Goal: Task Accomplishment & Management: Use online tool/utility

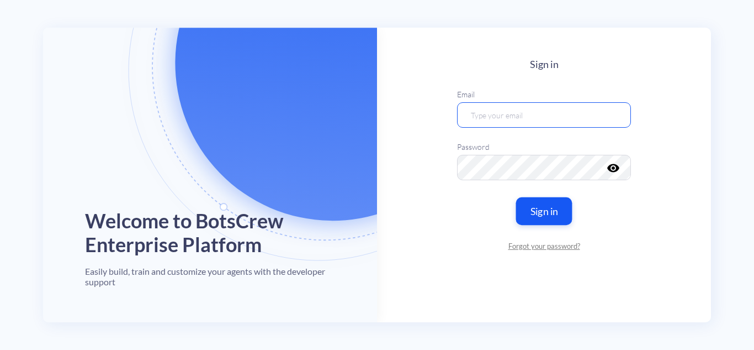
type input "[EMAIL_ADDRESS][DOMAIN_NAME]"
click at [542, 212] on button "Sign in" at bounding box center [544, 211] width 56 height 28
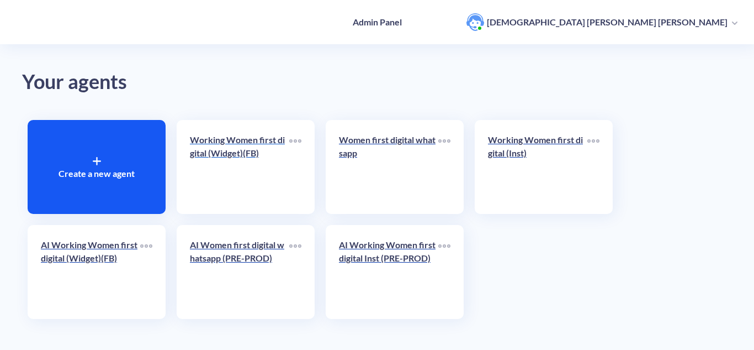
click at [237, 176] on link "Working Women first digital (Widget)(FB)" at bounding box center [239, 166] width 99 height 67
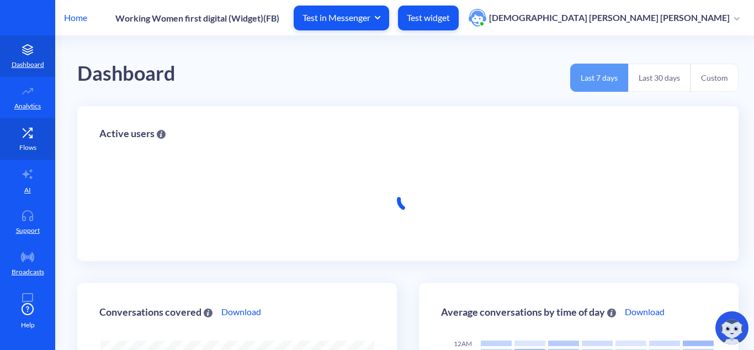
scroll to position [350, 754]
click at [18, 130] on icon at bounding box center [28, 132] width 22 height 11
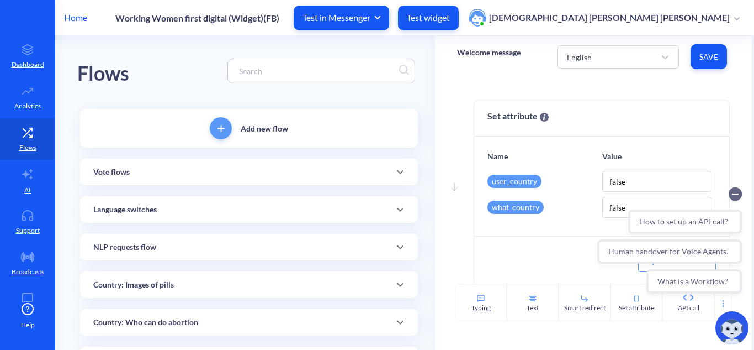
click at [329, 75] on input at bounding box center [316, 71] width 165 height 13
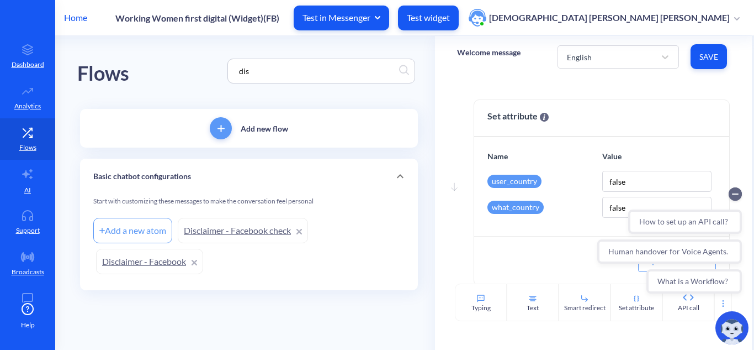
type input "dis"
click at [250, 227] on link "Disclaimer - Facebook check" at bounding box center [243, 230] width 130 height 25
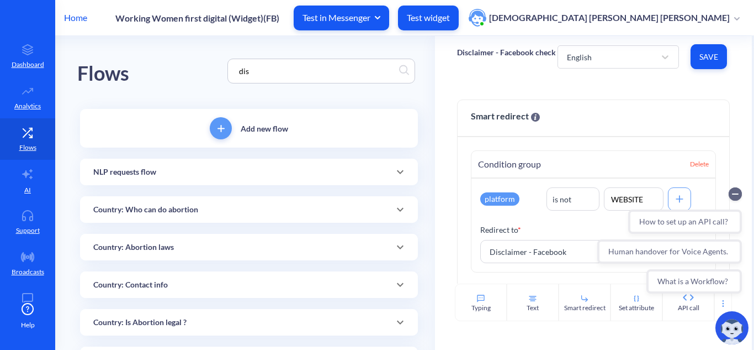
click at [326, 73] on input "dis" at bounding box center [316, 71] width 165 height 13
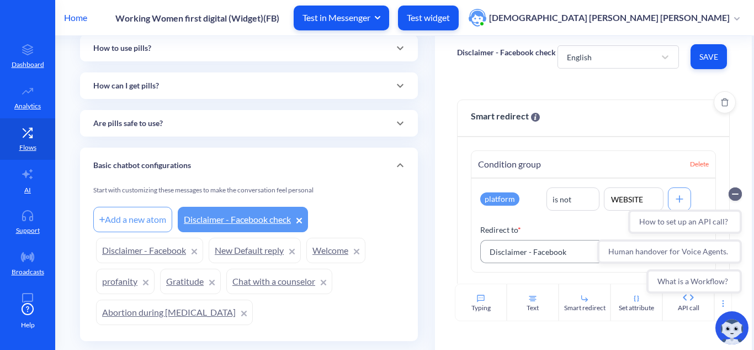
scroll to position [89, 0]
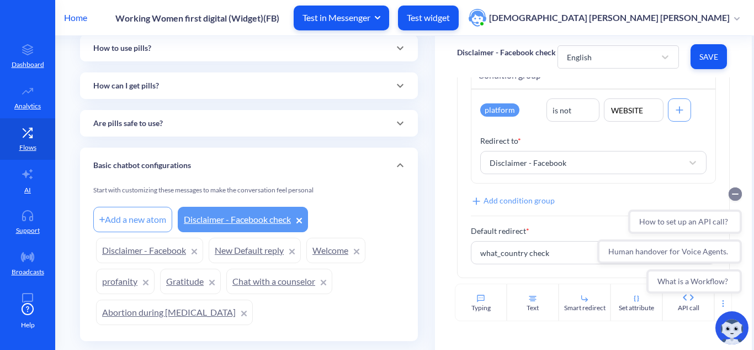
click at [736, 192] on circle "Collapse conversation starters" at bounding box center [735, 193] width 13 height 13
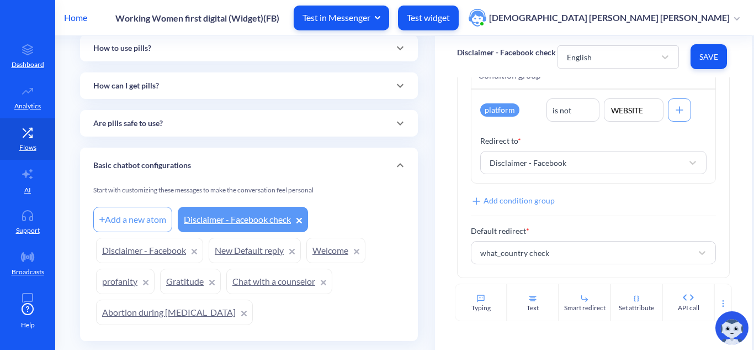
click at [129, 248] on link "Disclaimer - Facebook" at bounding box center [149, 249] width 107 height 25
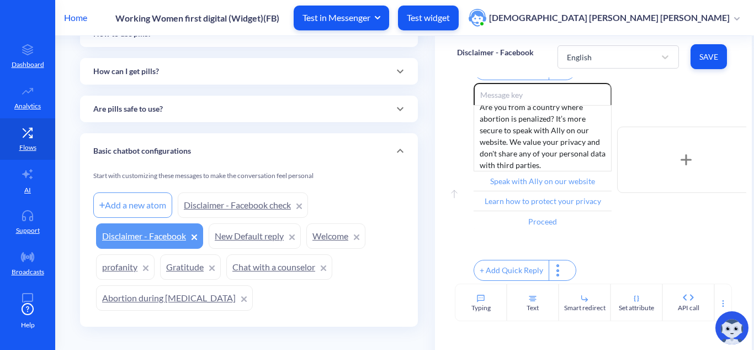
scroll to position [414, 0]
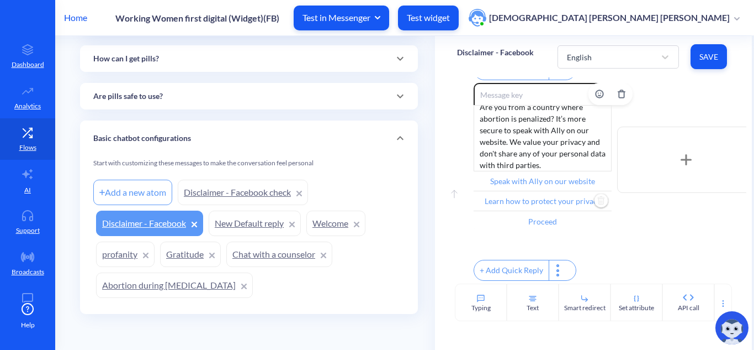
click at [523, 197] on input "Learn how to protect your privacy" at bounding box center [543, 201] width 138 height 20
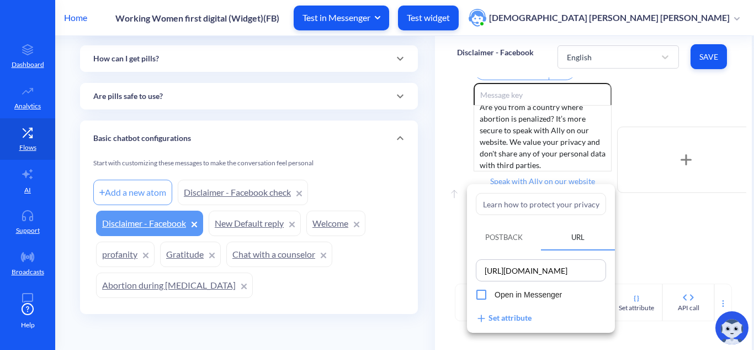
click at [559, 267] on input "[URL][DOMAIN_NAME]" at bounding box center [541, 269] width 124 height 15
click at [679, 245] on div at bounding box center [377, 175] width 754 height 350
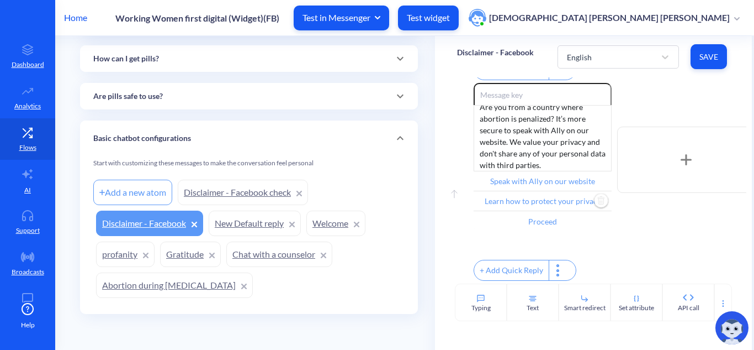
scroll to position [0, 0]
click at [77, 17] on p "Home" at bounding box center [75, 17] width 23 height 13
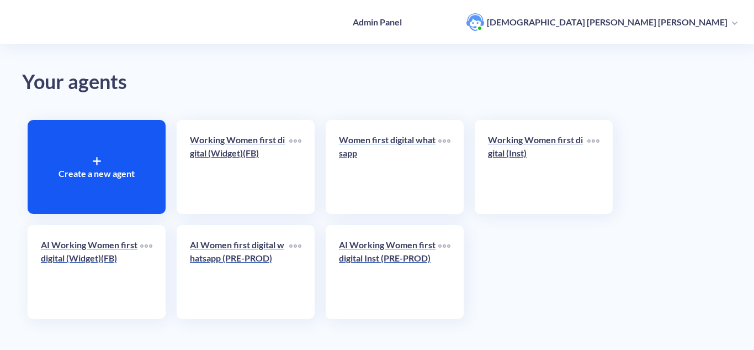
click at [387, 149] on p "Women first digital whatsapp" at bounding box center [388, 146] width 99 height 27
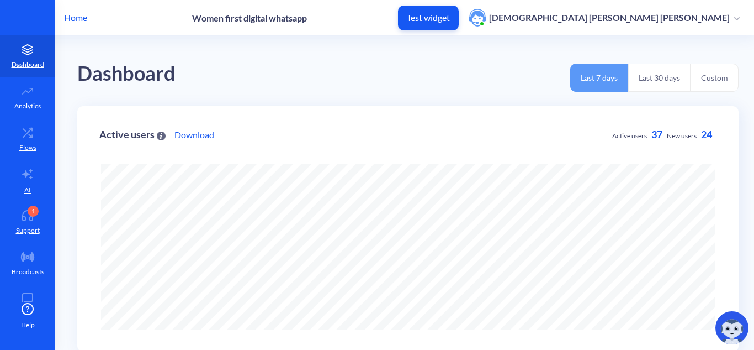
scroll to position [350, 754]
click at [31, 137] on icon at bounding box center [28, 132] width 22 height 11
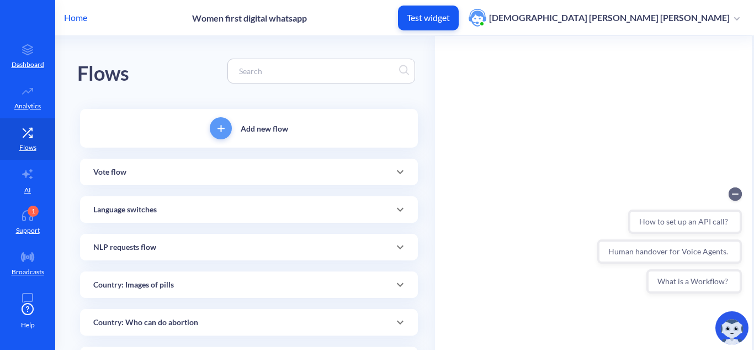
click at [272, 70] on input at bounding box center [316, 71] width 165 height 13
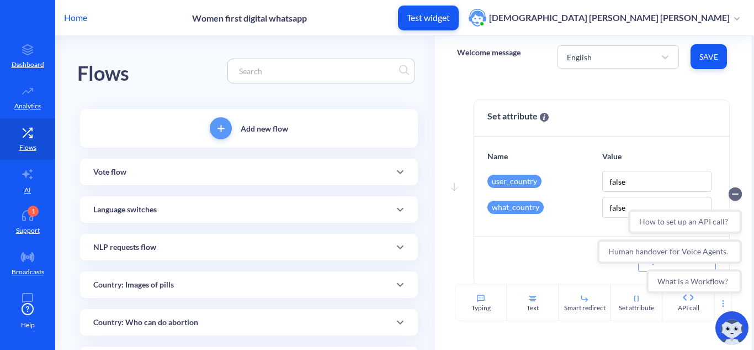
click at [305, 74] on input at bounding box center [316, 71] width 165 height 13
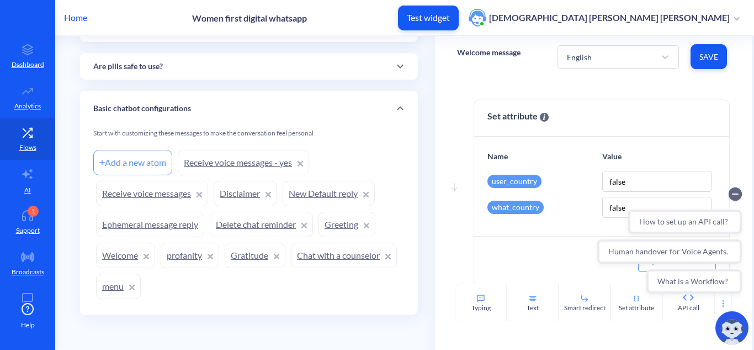
scroll to position [444, 0]
type input "disclai"
click at [232, 192] on link "Disclaimer" at bounding box center [245, 191] width 63 height 25
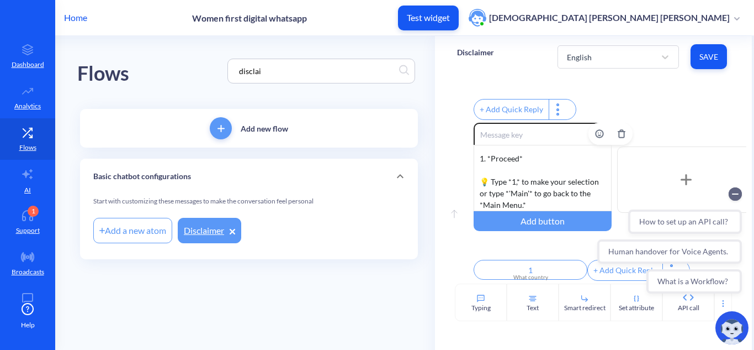
scroll to position [117, 0]
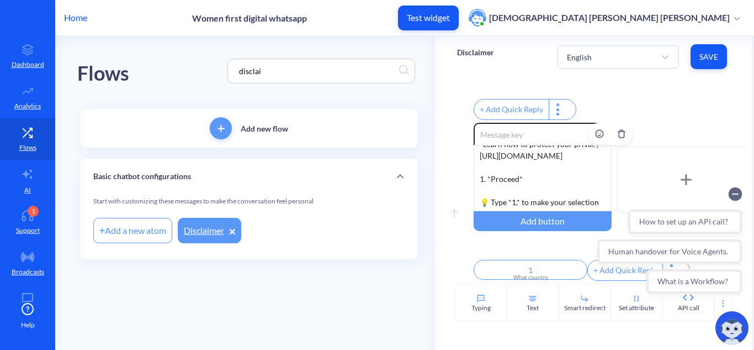
click at [575, 182] on div "Still not feeling safe? It’s more secure to speak with Ally on our website. We …" at bounding box center [543, 178] width 138 height 66
click at [737, 194] on icon "Collapse conversation starters" at bounding box center [736, 194] width 6 height 0
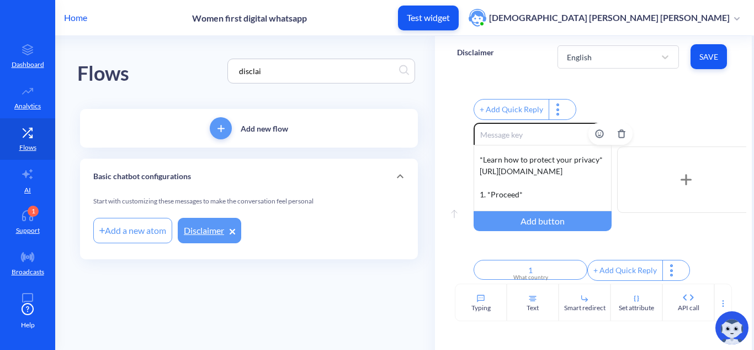
scroll to position [98, 0]
click at [532, 156] on div "Still not feeling safe? It’s more secure to speak with Ally on our website. We …" at bounding box center [543, 178] width 138 height 66
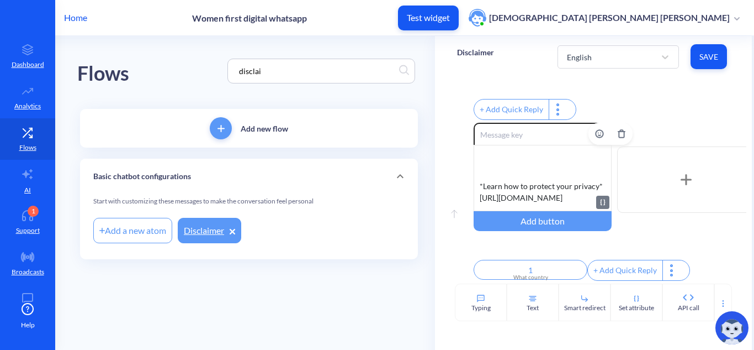
click at [520, 163] on div "Still not feeling safe? It’s more secure to speak with Ally on our website. We …" at bounding box center [543, 178] width 138 height 66
click at [547, 165] on div "Still not feeling safe? It’s more secure to speak with Ally on our website. We …" at bounding box center [543, 178] width 138 height 66
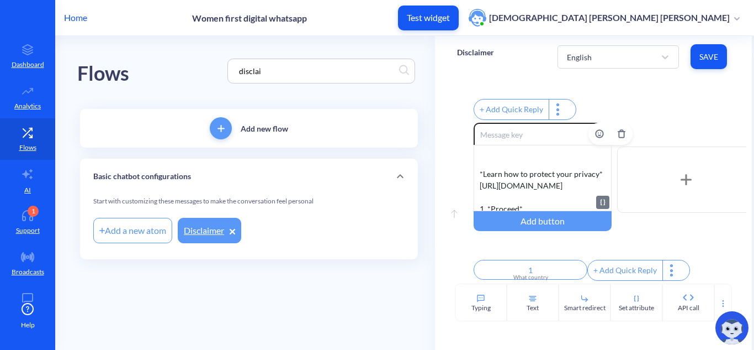
click at [550, 152] on div "Still not feeling safe? It’s more secure to speak with Ally on our website. We …" at bounding box center [543, 178] width 138 height 66
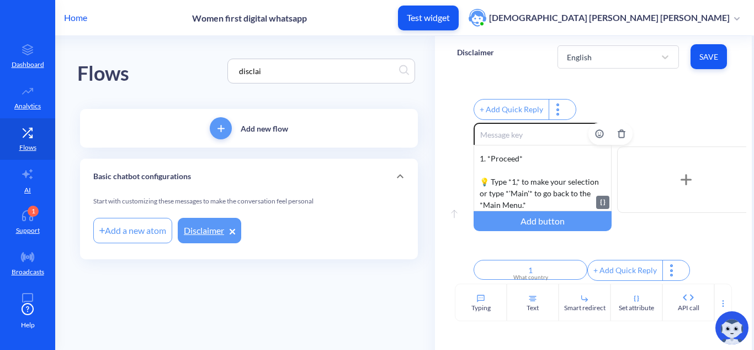
click at [563, 155] on div "Still not feeling safe? It’s more secure to speak with Ally on our website. We …" at bounding box center [543, 178] width 138 height 66
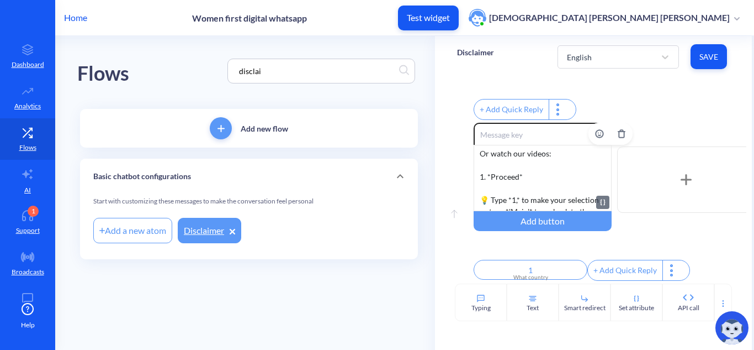
click at [568, 181] on div "Still not feeling safe? It’s more secure to speak with Ally on our website. We …" at bounding box center [543, 178] width 138 height 66
click at [560, 169] on div "Still not feeling safe? It’s more secure to speak with Ally on our website. We …" at bounding box center [543, 178] width 138 height 66
click at [552, 173] on div "Still not feeling safe? It’s more secure to speak with Ally on our website. We …" at bounding box center [543, 178] width 138 height 66
click at [563, 187] on div "Still not feeling safe? It’s more secure to speak with Ally on our website. We …" at bounding box center [543, 178] width 138 height 66
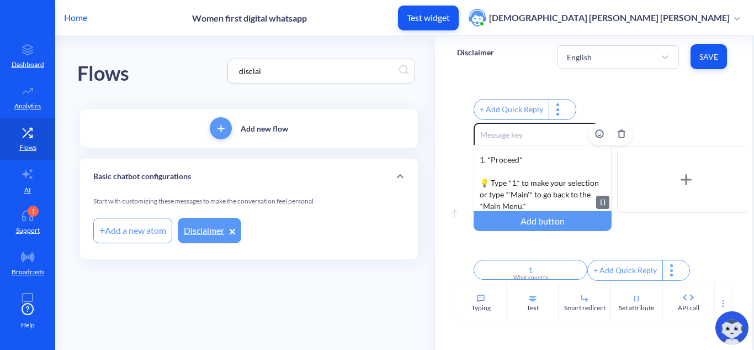
scroll to position [198, 0]
click at [542, 177] on div "Still not feeling safe? It’s more secure to speak with Ally on our website. We …" at bounding box center [543, 178] width 138 height 66
click at [538, 181] on div "Still not feeling safe? It’s more secure to speak with Ally on our website. We …" at bounding box center [543, 178] width 138 height 66
click at [512, 145] on div "Still not feeling safe? It’s more secure to speak with Ally on our website. We …" at bounding box center [543, 178] width 138 height 66
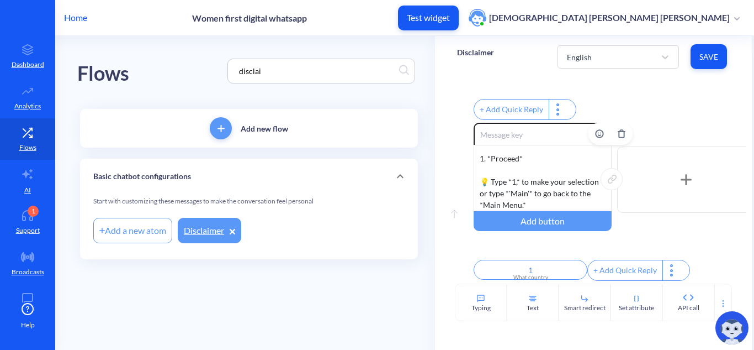
click at [506, 190] on div "Still not feeling safe? It’s more secure to speak with Ally on our website. We …" at bounding box center [543, 178] width 138 height 66
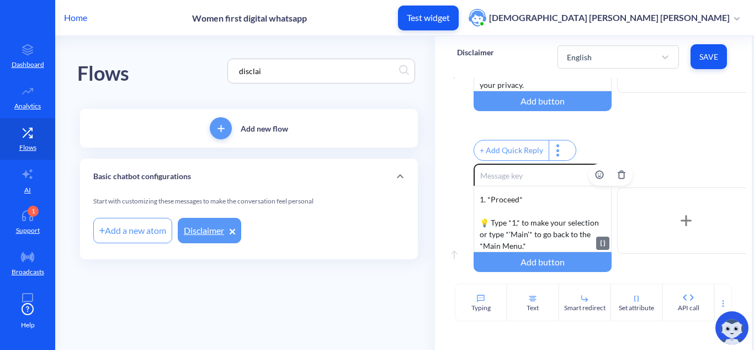
scroll to position [242, 0]
click at [705, 55] on span "Save" at bounding box center [709, 56] width 19 height 11
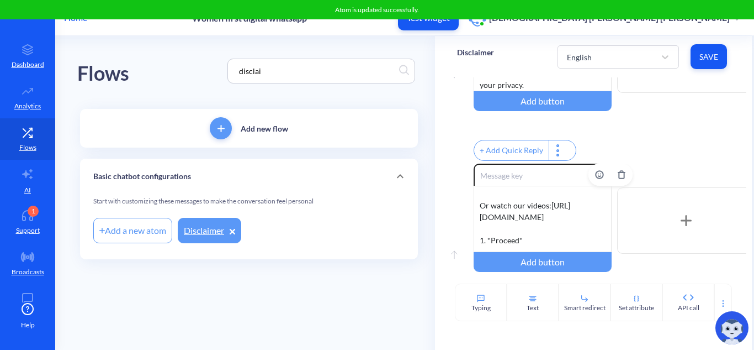
scroll to position [187, 0]
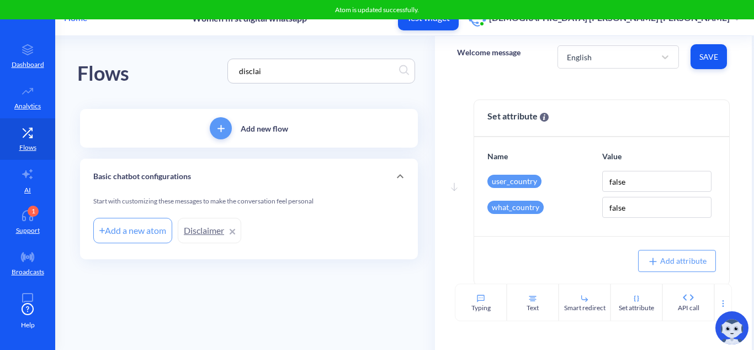
click at [76, 20] on p "Home" at bounding box center [75, 17] width 23 height 13
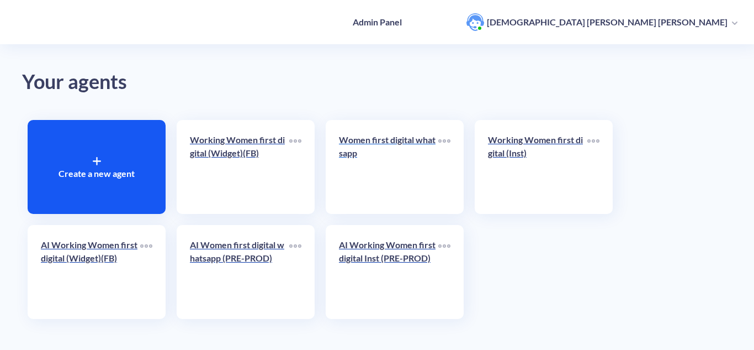
click at [352, 147] on p "Women first digital whatsapp" at bounding box center [388, 146] width 99 height 27
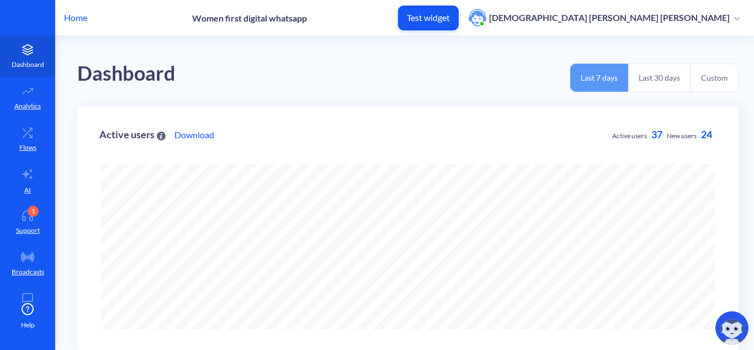
scroll to position [350, 754]
click at [22, 51] on icon at bounding box center [28, 49] width 22 height 11
click at [25, 136] on icon at bounding box center [28, 132] width 22 height 11
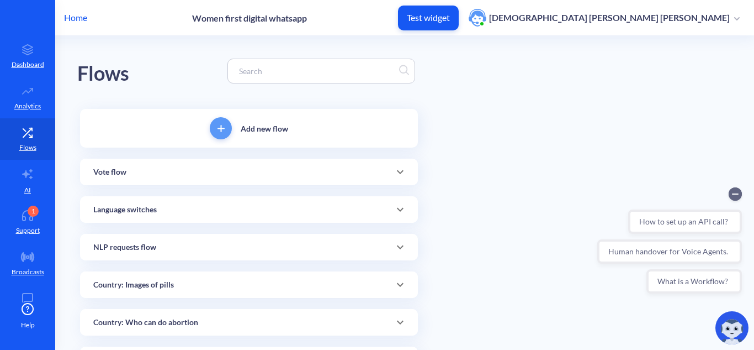
click at [307, 71] on input at bounding box center [316, 71] width 165 height 13
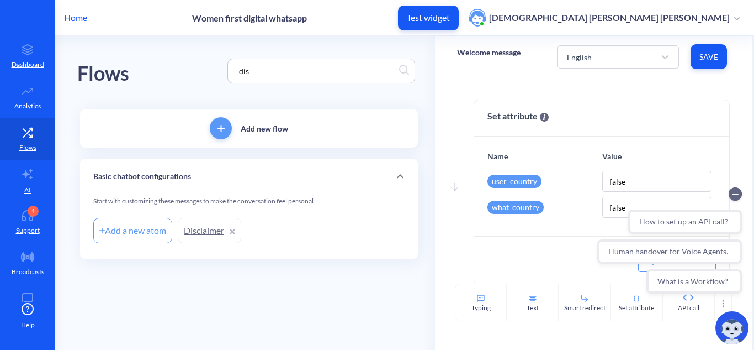
click at [201, 227] on link "Disclaimer" at bounding box center [209, 230] width 63 height 25
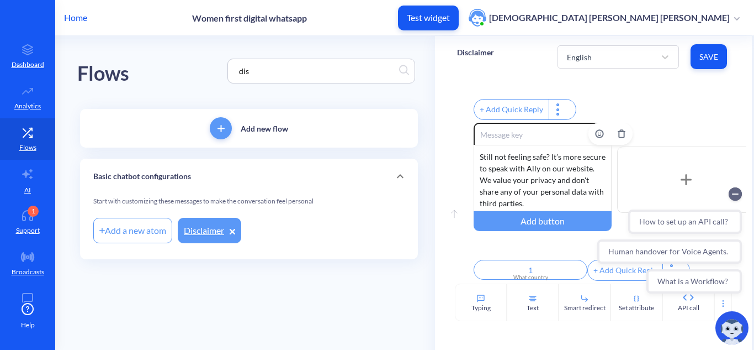
scroll to position [152, 0]
click at [285, 292] on div "Flows dis Add new flow Basic chatbot configurations Start with customizing thes…" at bounding box center [256, 165] width 358 height 259
click at [542, 186] on div "Still not feeling safe? It’s more secure to speak with Ally on our website. We …" at bounding box center [543, 178] width 138 height 66
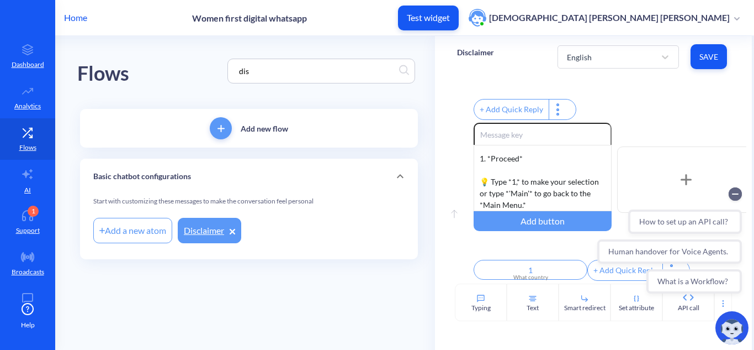
click at [327, 73] on input "dis" at bounding box center [316, 71] width 165 height 13
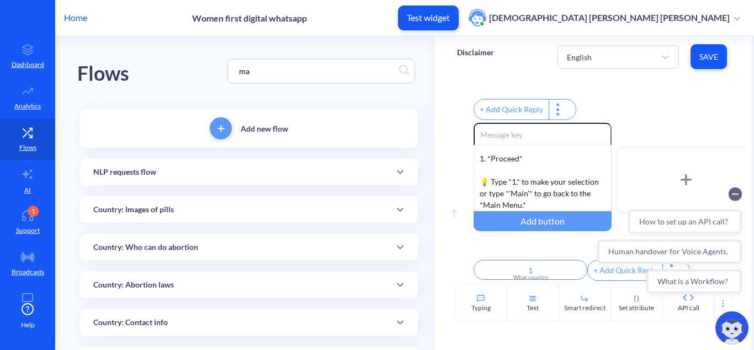
type input "m"
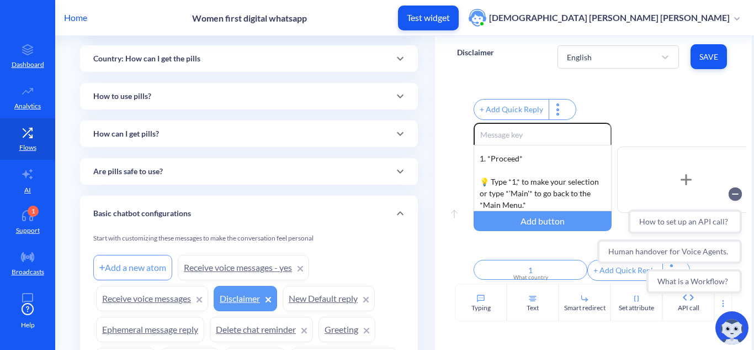
scroll to position [444, 0]
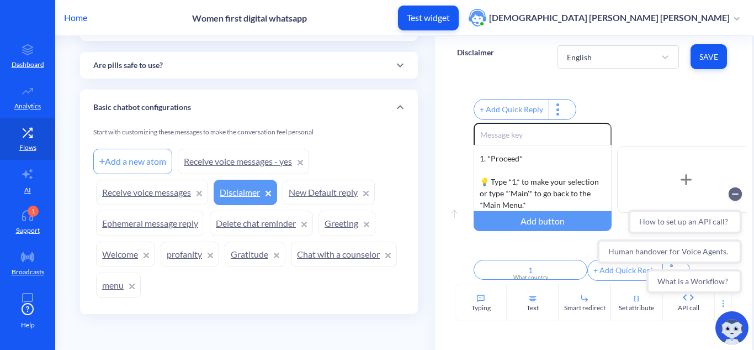
type input "menu"
click at [108, 285] on link "menu" at bounding box center [118, 284] width 45 height 25
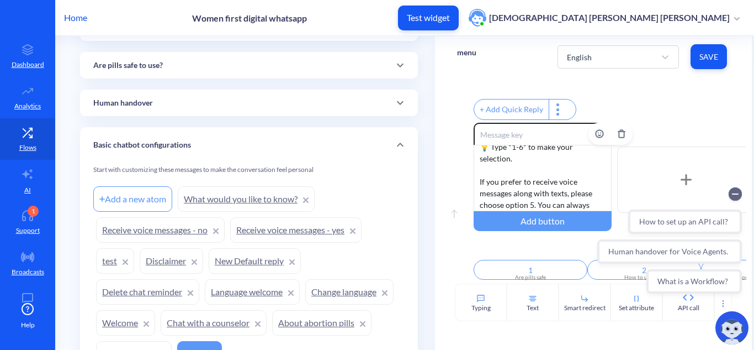
scroll to position [85, 0]
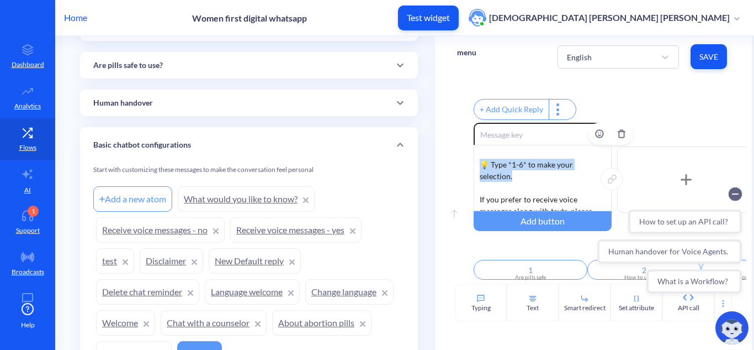
drag, startPoint x: 521, startPoint y: 171, endPoint x: 483, endPoint y: 156, distance: 40.2
click at [483, 156] on div "What would you like to know? 👇 1. *Are pills safe to use?* 2. *How to use the p…" at bounding box center [543, 178] width 138 height 66
click at [680, 123] on div "Enable reactions What would you like to know? 👇 1. *Are pills safe to use?* 2. …" at bounding box center [610, 180] width 273 height 114
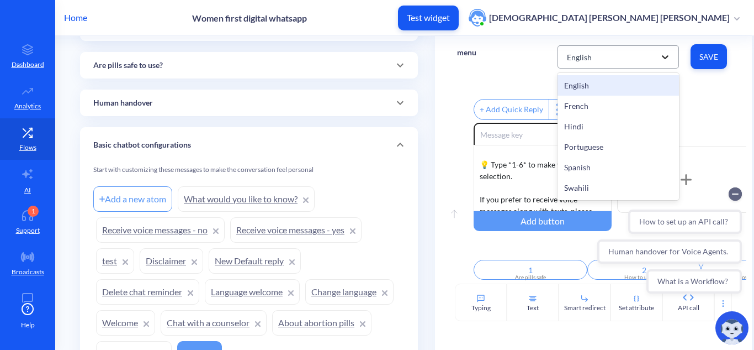
click at [664, 56] on icon at bounding box center [665, 56] width 11 height 11
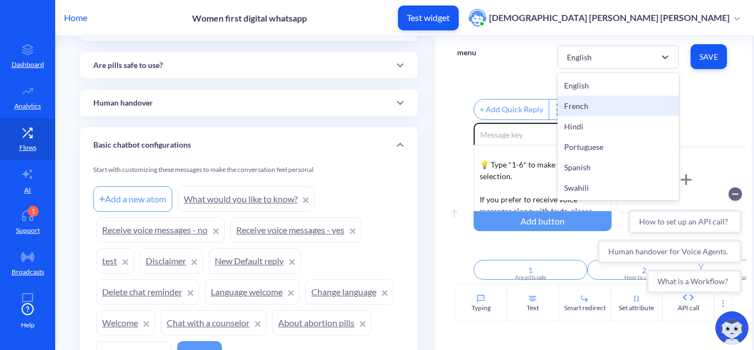
click at [639, 101] on div "French" at bounding box center [618, 106] width 121 height 20
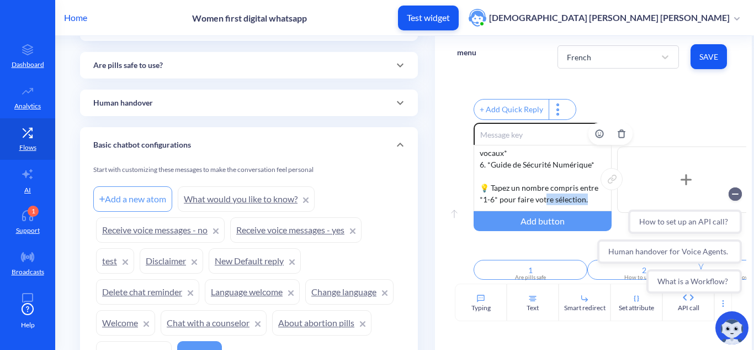
scroll to position [87, 0]
drag, startPoint x: 587, startPoint y: 194, endPoint x: 478, endPoint y: 182, distance: 110.0
click at [478, 182] on div "Que voudriez-vous savoir? 👇 1. *Les pilules sont-elles sûres à utiliser?* 2. *C…" at bounding box center [543, 178] width 138 height 66
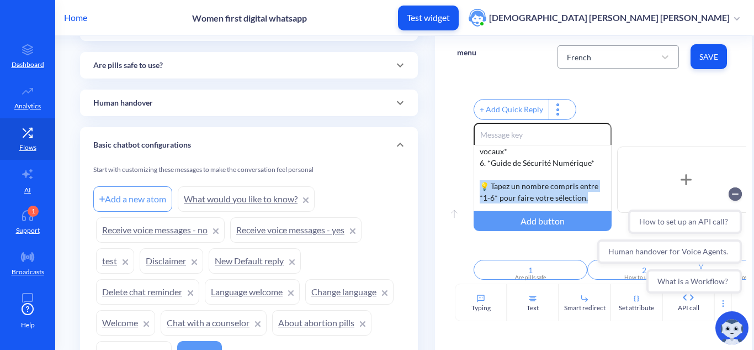
click at [634, 60] on div "French" at bounding box center [609, 57] width 94 height 20
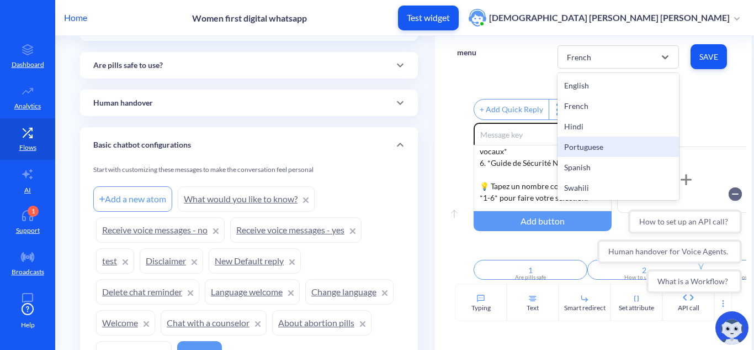
click at [637, 146] on div "Portuguese" at bounding box center [618, 146] width 121 height 20
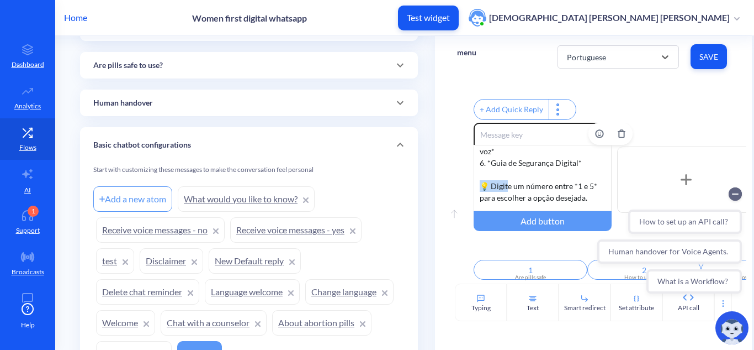
drag, startPoint x: 477, startPoint y: 177, endPoint x: 512, endPoint y: 178, distance: 34.8
click at [511, 178] on div "O que você gostaria de saber? 👇 1. *É seguro usar as pílulas?* 2. *Como usar as…" at bounding box center [543, 178] width 138 height 66
click at [591, 192] on div "O que você gostaria de saber? 👇 1. *É seguro usar as pílulas?* 2. *Como usar as…" at bounding box center [543, 178] width 138 height 66
drag, startPoint x: 585, startPoint y: 180, endPoint x: 586, endPoint y: 186, distance: 5.8
click at [585, 180] on div "O que você gostaria de saber? 👇 1. *É seguro usar as pílulas?* 2. *Como usar as…" at bounding box center [543, 178] width 138 height 66
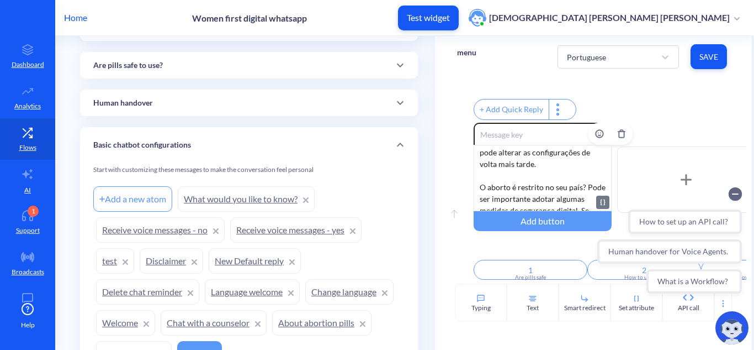
scroll to position [219, 0]
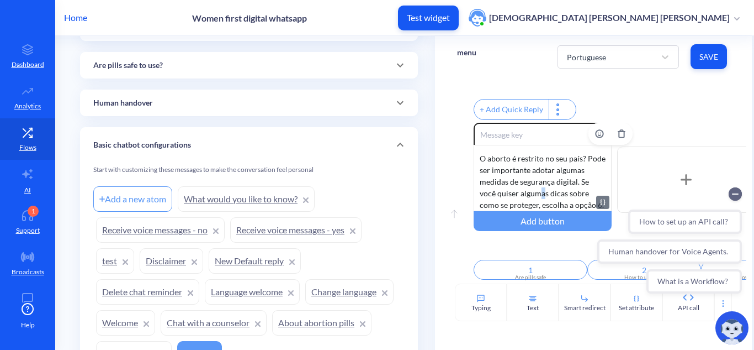
click at [541, 184] on div "O que você gostaria de saber? 👇 1. *É seguro usar as pílulas?* 2. *Como usar as…" at bounding box center [543, 178] width 138 height 66
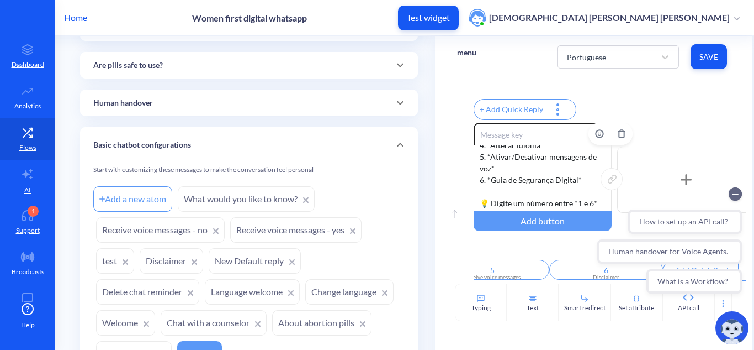
scroll to position [53, 0]
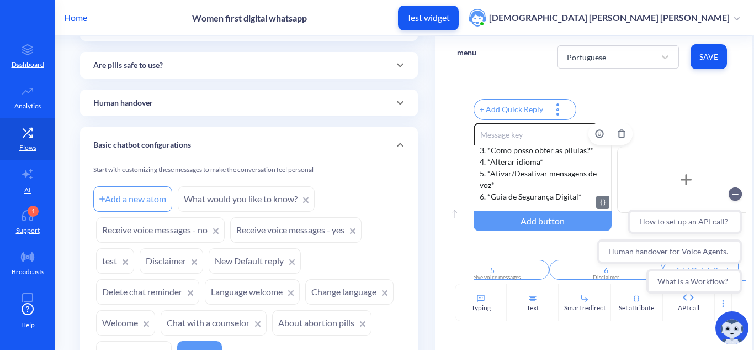
click at [566, 180] on div "O que você gostaria de saber? 👇 1. *É seguro usar as pílulas?* 2. *Como usar as…" at bounding box center [543, 178] width 138 height 66
click at [712, 56] on span "Save" at bounding box center [709, 56] width 19 height 11
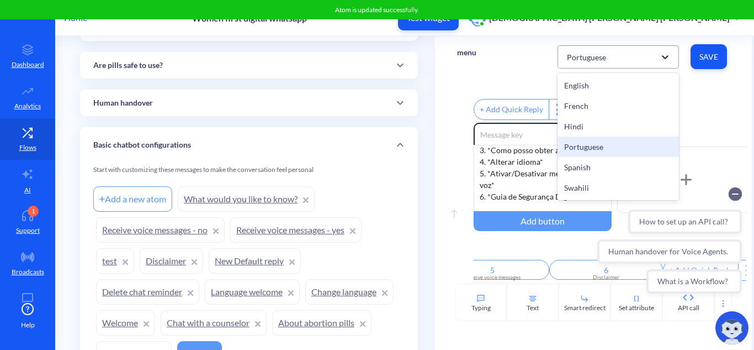
click at [657, 57] on div at bounding box center [665, 57] width 20 height 20
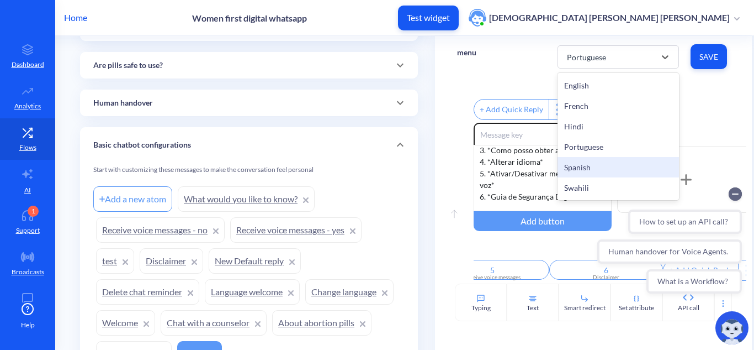
click at [618, 170] on div "Spanish" at bounding box center [618, 167] width 121 height 20
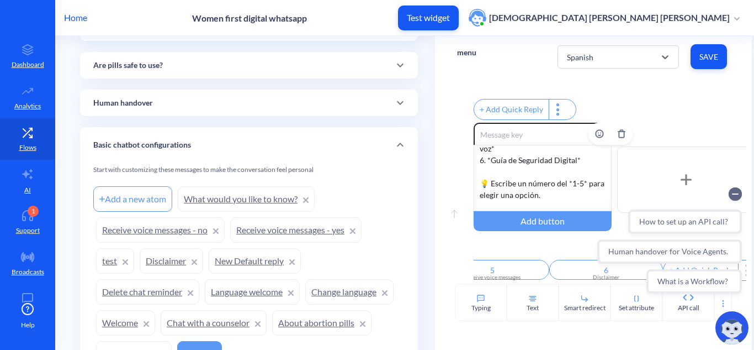
scroll to position [108, 0]
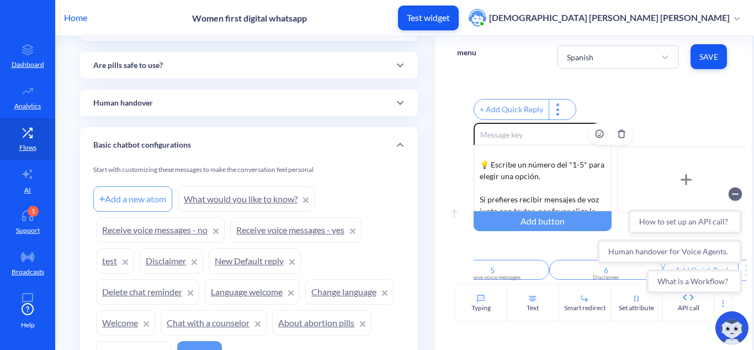
click at [582, 157] on div "¿Qué te gustaría saber? 👇 1. *¿Son seguras las pastillas?* 2. *Cómo utilizar la…" at bounding box center [543, 178] width 138 height 66
drag, startPoint x: 529, startPoint y: 167, endPoint x: 474, endPoint y: 156, distance: 55.7
click at [474, 156] on div "¿Qué te gustaría saber? 👇 1. *¿Son seguras las pastillas?* 2. *Cómo utilizar la…" at bounding box center [543, 178] width 138 height 66
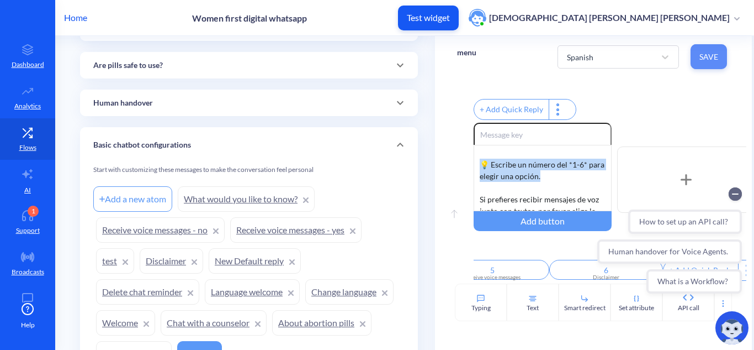
click at [713, 52] on span "Save" at bounding box center [709, 56] width 19 height 11
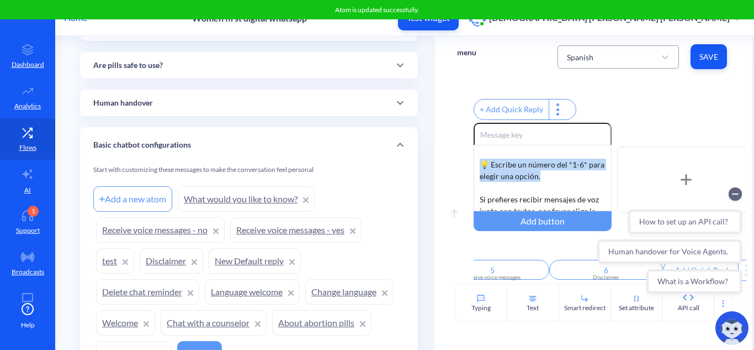
click at [644, 57] on div "Spanish" at bounding box center [609, 57] width 94 height 20
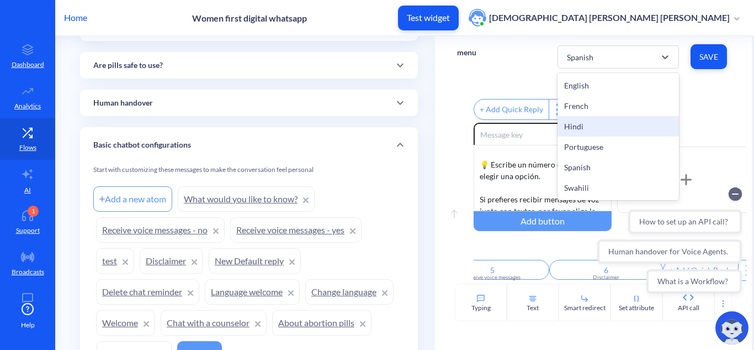
click at [610, 128] on div "Hindi" at bounding box center [618, 126] width 121 height 20
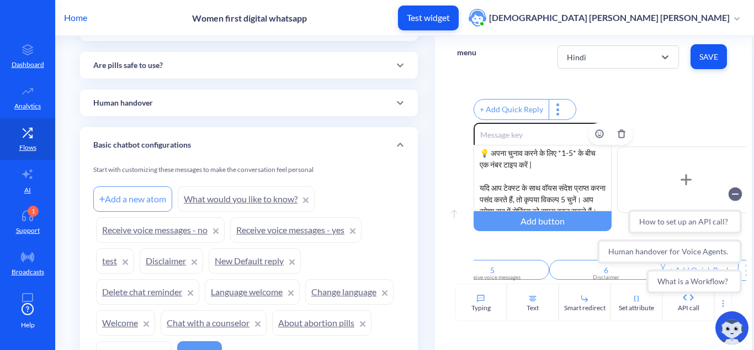
click at [578, 161] on div "आप क्या जानना चाहेंगे? 👇 1. *क्या गोलियाँ उपयोग करने के लिए सुरक्षित हैं?* 2. *…" at bounding box center [543, 178] width 138 height 66
drag, startPoint x: 559, startPoint y: 168, endPoint x: 459, endPoint y: 158, distance: 100.4
click at [459, 158] on div "Move up Enable reactions आप क्या जानना चाहेंगे? 👇 1. *क्या गोलियाँ उपयोग करने क…" at bounding box center [593, 203] width 273 height 161
click at [710, 57] on span "Save" at bounding box center [709, 56] width 19 height 11
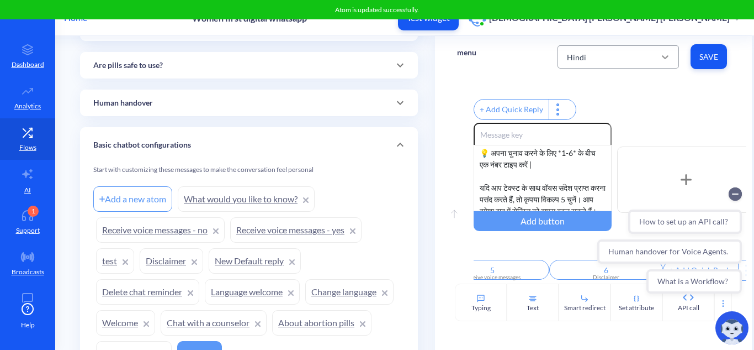
click at [657, 59] on div at bounding box center [665, 57] width 20 height 20
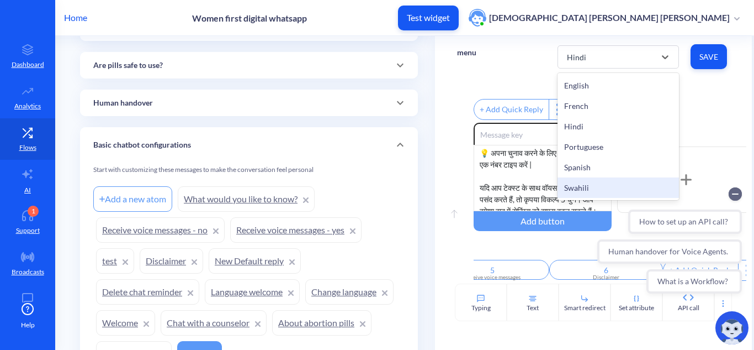
click at [599, 184] on div "How to set up an API call? Human handover for Voice Agents. What is a Workflow?" at bounding box center [670, 240] width 158 height 119
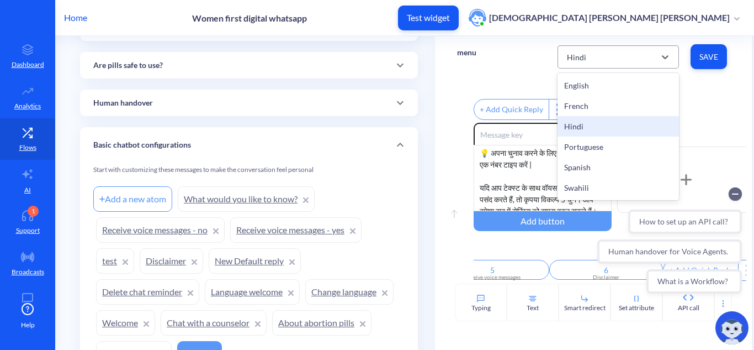
click at [628, 50] on div "Hindi" at bounding box center [609, 57] width 94 height 20
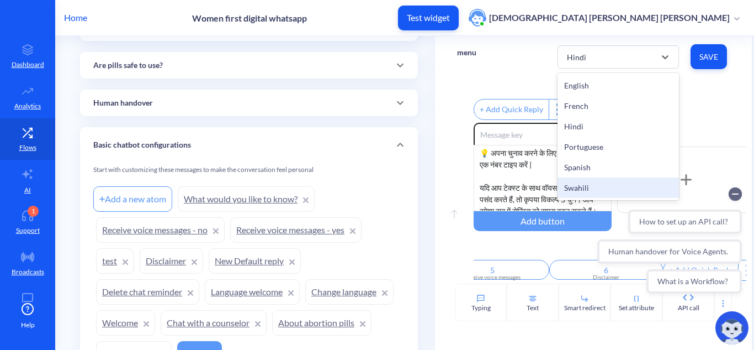
click at [602, 184] on div "How to set up an API call? Human handover for Voice Agents. What is a Workflow?" at bounding box center [670, 240] width 158 height 119
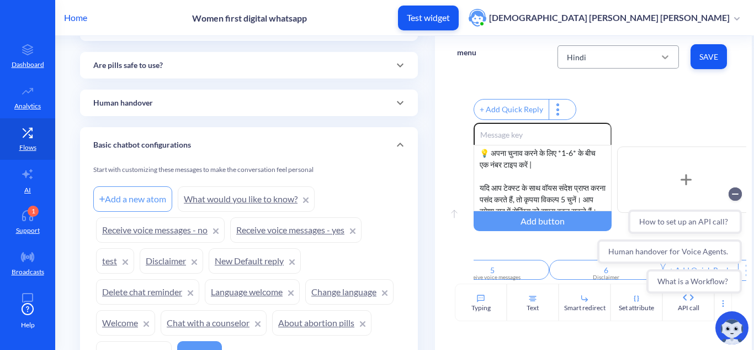
click at [660, 61] on icon at bounding box center [665, 56] width 11 height 11
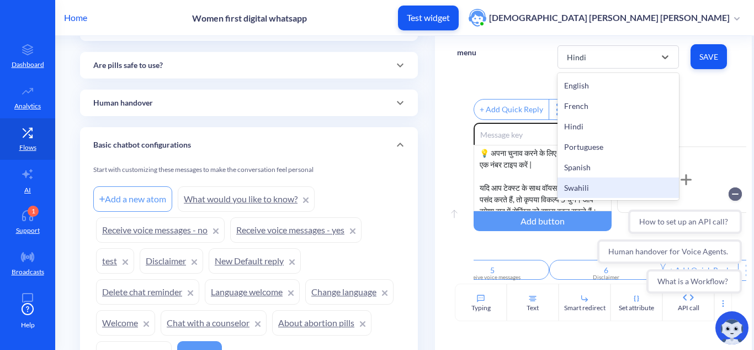
click at [621, 189] on div at bounding box center [669, 193] width 145 height 13
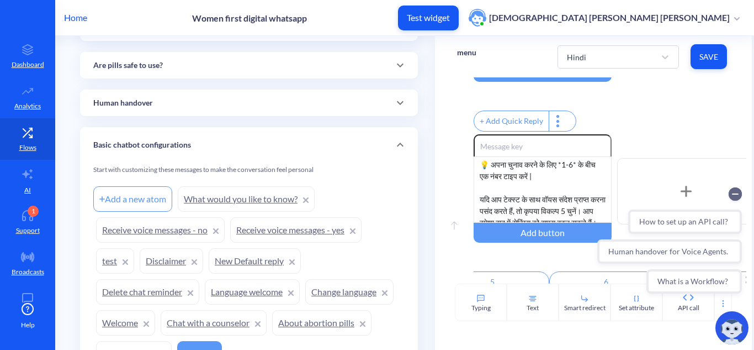
scroll to position [152, 0]
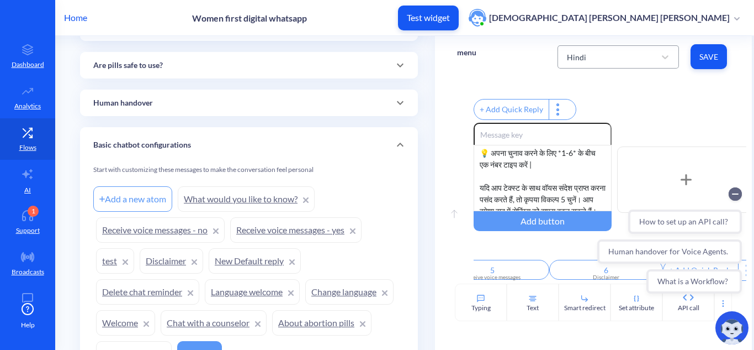
click at [636, 55] on div "Hindi" at bounding box center [609, 57] width 94 height 20
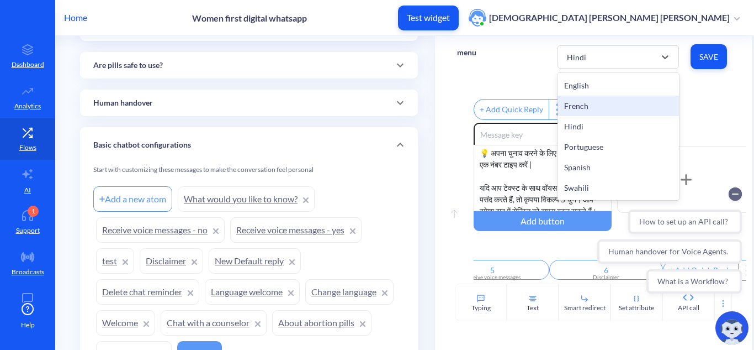
click at [597, 103] on div "French" at bounding box center [618, 106] width 121 height 20
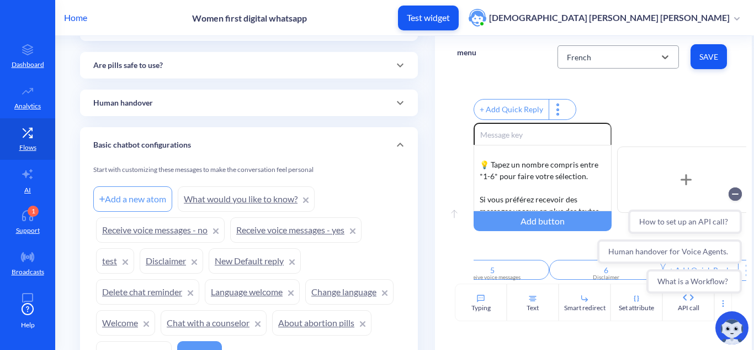
click at [620, 53] on div "French" at bounding box center [609, 57] width 94 height 20
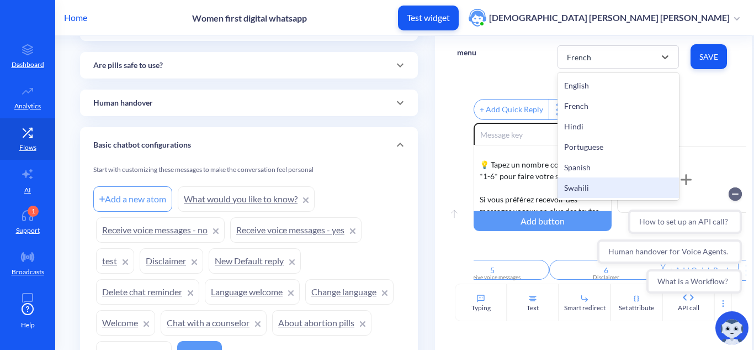
click at [591, 188] on div "Swahili" at bounding box center [618, 187] width 121 height 20
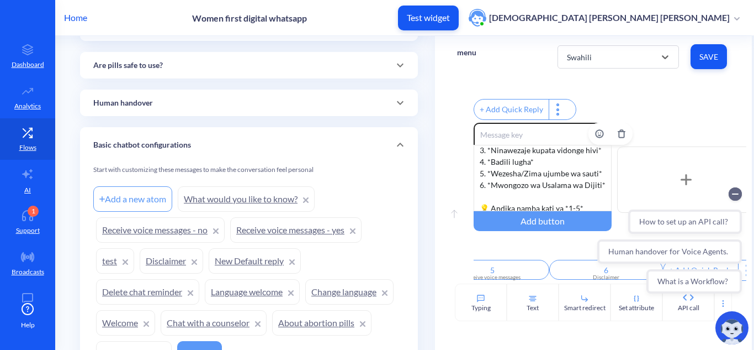
scroll to position [108, 0]
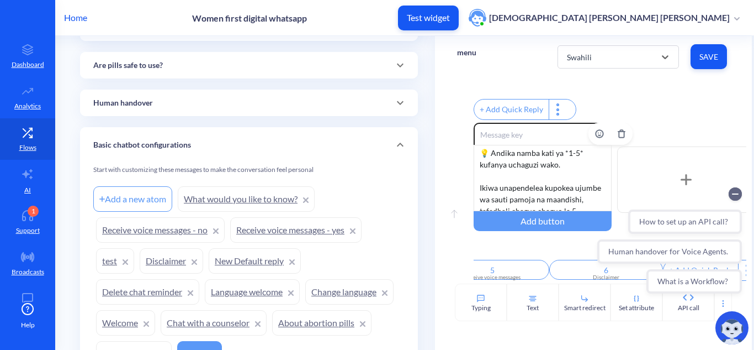
click at [576, 155] on div "Ungependa kujua nini? 👇 1. *Je, vidonge hivi ni salama kuvitumia?* 2. *Jinsi ya…" at bounding box center [543, 178] width 138 height 66
drag, startPoint x: 568, startPoint y: 169, endPoint x: 459, endPoint y: 160, distance: 109.7
click at [459, 160] on div "Move up Enable reactions Ungependa kujua nini? 👇 1. *Je, vidonge hivi ni salama…" at bounding box center [593, 203] width 273 height 161
click at [714, 55] on span "Save" at bounding box center [709, 56] width 19 height 11
